Goal: Navigation & Orientation: Find specific page/section

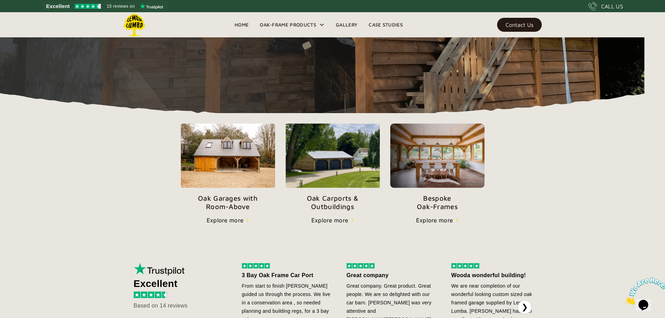
scroll to position [171, 0]
click at [371, 186] on img at bounding box center [333, 155] width 94 height 64
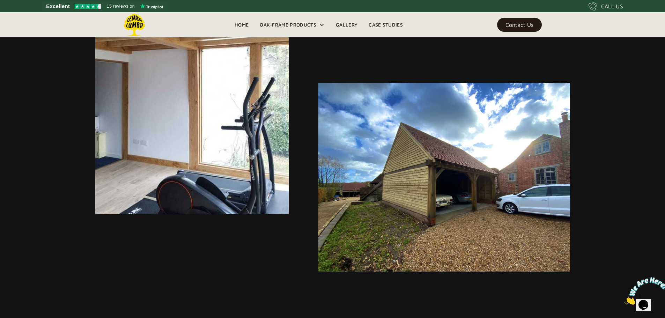
scroll to position [1907, 0]
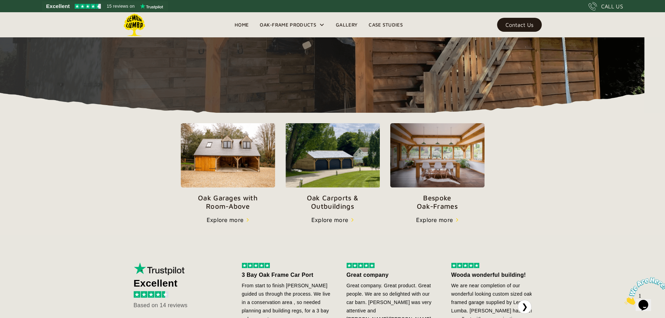
click at [181, 188] on img at bounding box center [228, 155] width 94 height 65
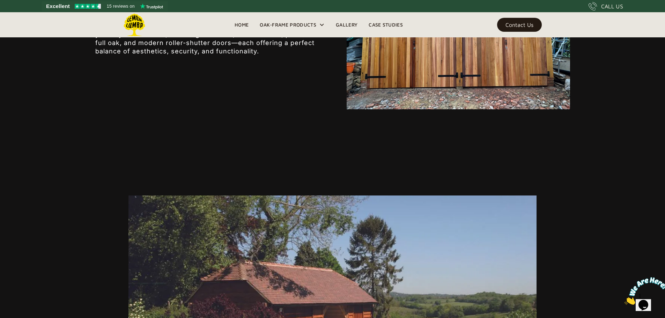
scroll to position [2539, 0]
